Goal: Find specific page/section

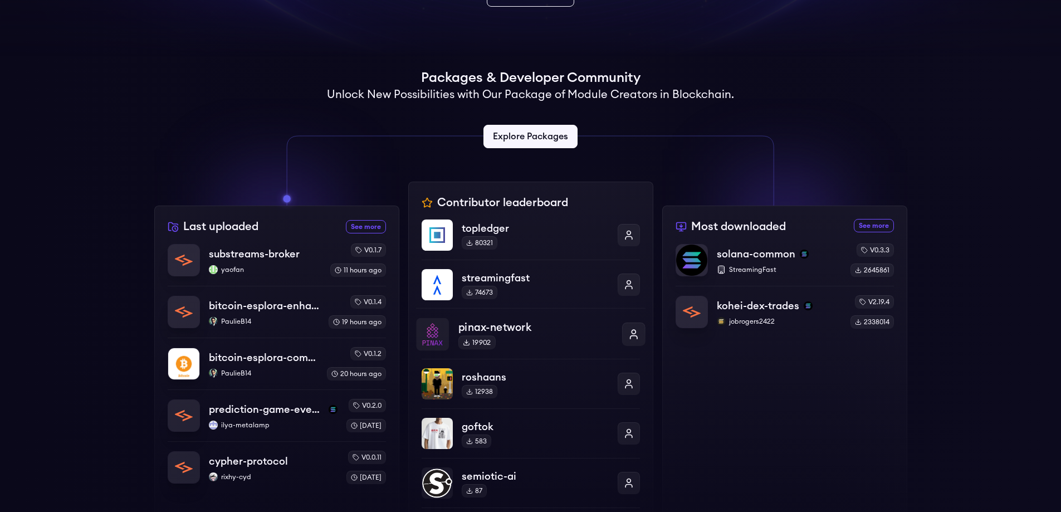
scroll to position [260, 0]
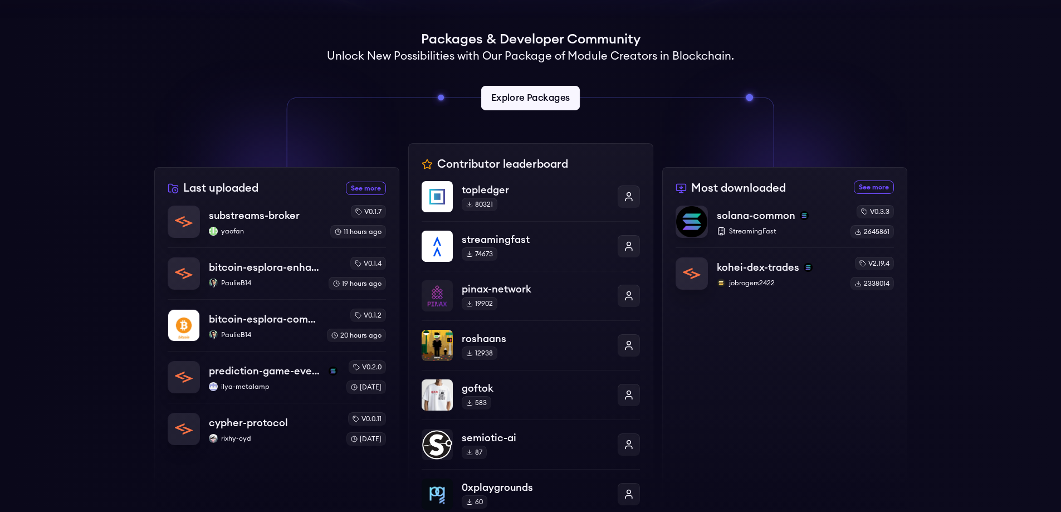
click at [527, 104] on link "Explore Packages" at bounding box center [530, 98] width 99 height 24
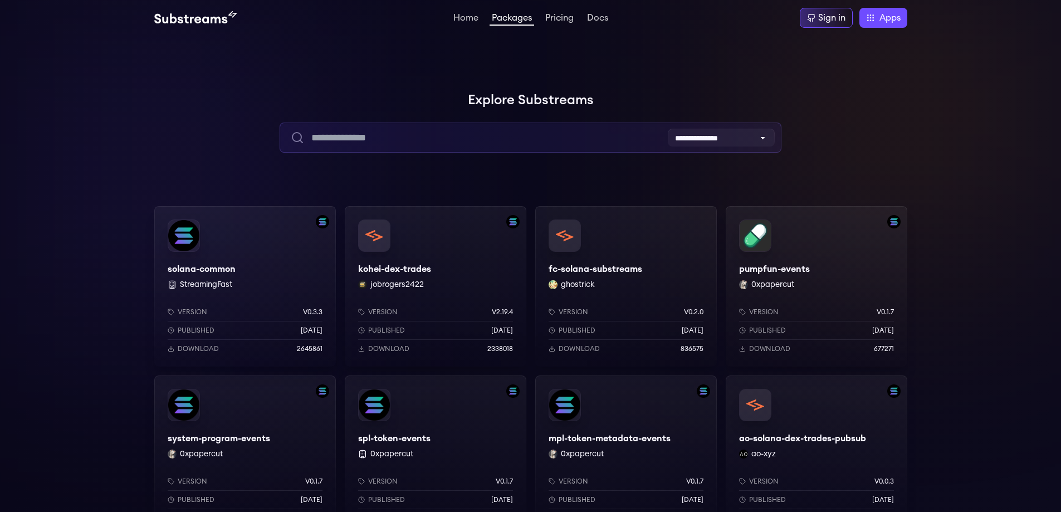
click at [424, 140] on input "text" at bounding box center [530, 137] width 502 height 30
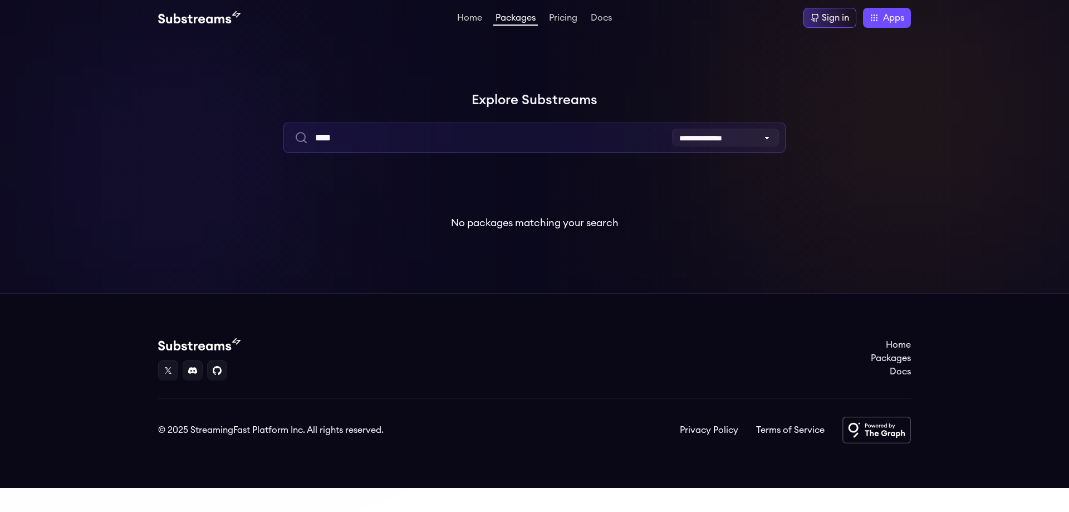
type input "****"
